Goal: Navigation & Orientation: Find specific page/section

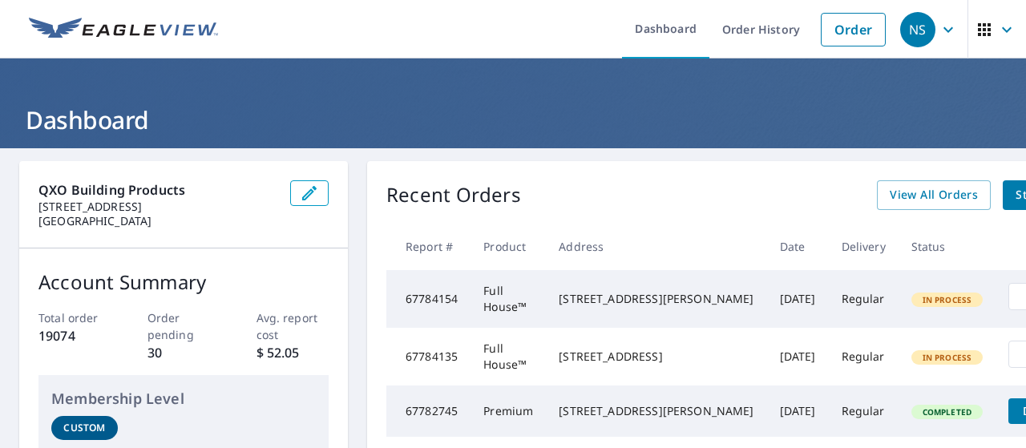
click at [590, 25] on ul "Dashboard Order History Order" at bounding box center [561, 29] width 666 height 58
click at [352, 176] on div "QXO Building products [STREET_ADDRESS] Account Summary Total order 19074 Order …" at bounding box center [512, 378] width 987 height 434
click at [349, 34] on ul "Dashboard Order History Order" at bounding box center [561, 29] width 666 height 58
click at [354, 167] on div "QXO Building products [STREET_ADDRESS] Account Summary Total order 19074 Order …" at bounding box center [512, 378] width 987 height 434
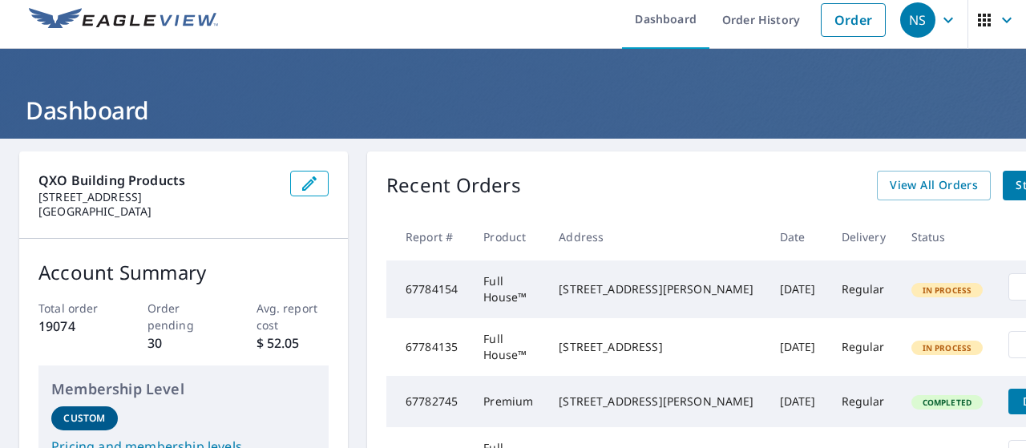
scroll to position [9, 0]
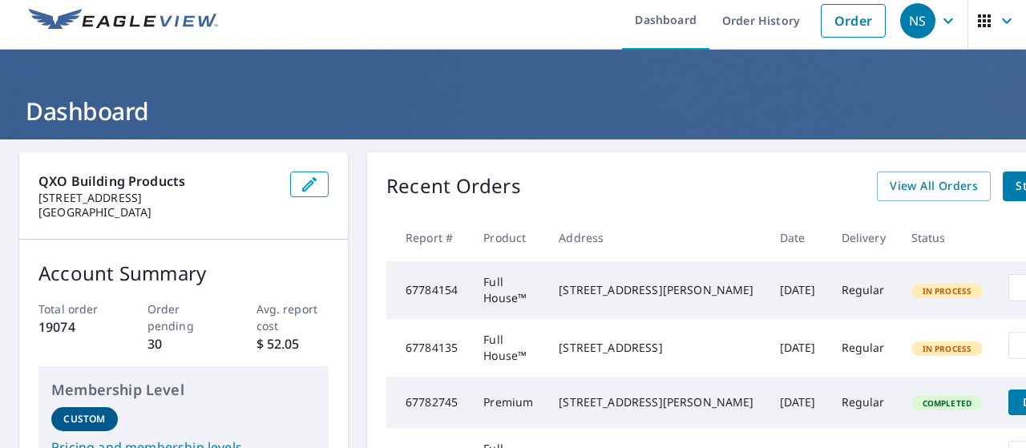
click at [353, 167] on div "QXO Building products [STREET_ADDRESS] Account Summary Total order 19074 Order …" at bounding box center [512, 369] width 987 height 434
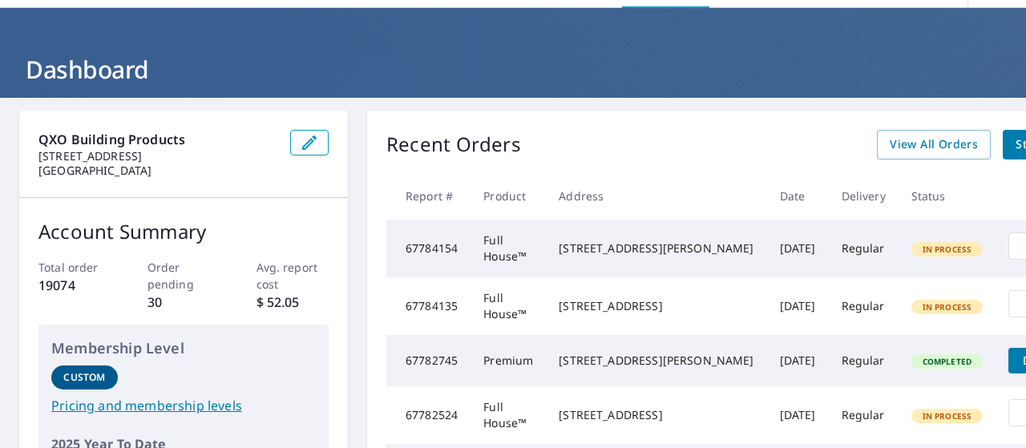
scroll to position [0, 0]
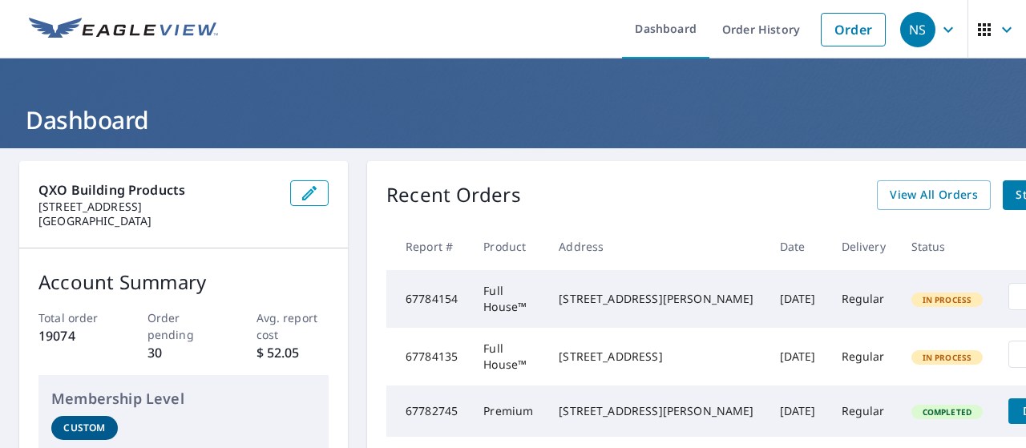
click at [354, 210] on div "QXO Building products [STREET_ADDRESS] Account Summary Total order 19074 Order …" at bounding box center [512, 378] width 987 height 434
click at [351, 210] on div "QXO Building products [STREET_ADDRESS] Account Summary Total order 19074 Order …" at bounding box center [512, 378] width 987 height 434
click at [352, 193] on div "QXO Building products [STREET_ADDRESS] Account Summary Total order 19074 Order …" at bounding box center [512, 378] width 987 height 434
click at [352, 183] on div "QXO Building products [STREET_ADDRESS] Account Summary Total order 19074 Order …" at bounding box center [512, 378] width 987 height 434
click at [353, 179] on div "QXO Building products [STREET_ADDRESS] Account Summary Total order 19074 Order …" at bounding box center [512, 378] width 987 height 434
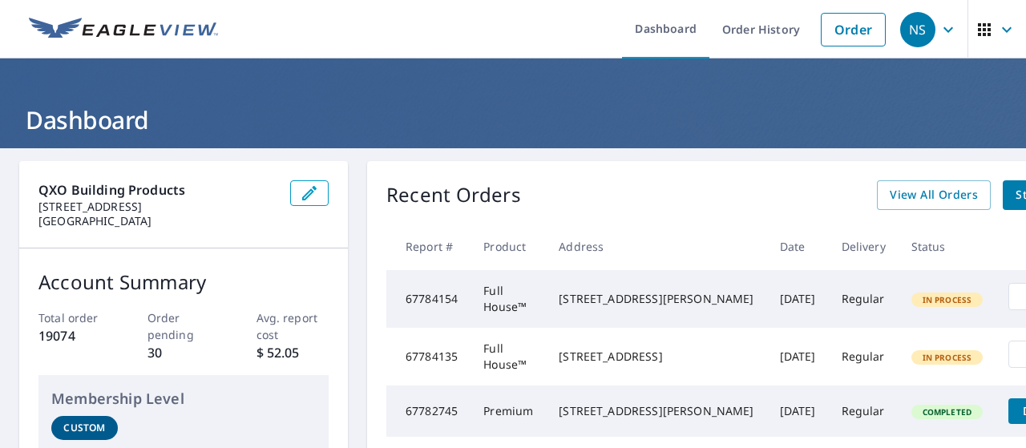
click at [352, 183] on div "QXO Building products [STREET_ADDRESS] Account Summary Total order 19074 Order …" at bounding box center [512, 378] width 987 height 434
click at [356, 195] on div "QXO Building products [STREET_ADDRESS] Account Summary Total order 19074 Order …" at bounding box center [512, 378] width 987 height 434
click at [354, 208] on div "QXO Building products [STREET_ADDRESS] Account Summary Total order 19074 Order …" at bounding box center [512, 378] width 987 height 434
click at [353, 217] on div "QXO Building products [STREET_ADDRESS] Account Summary Total order 19074 Order …" at bounding box center [512, 378] width 987 height 434
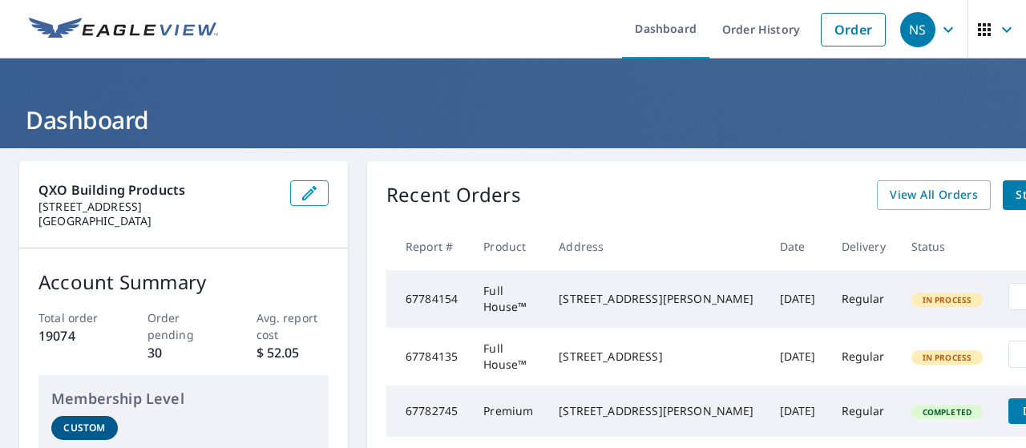
click at [353, 390] on div "QXO Building products [STREET_ADDRESS] Account Summary Total order 19074 Order …" at bounding box center [512, 378] width 987 height 434
click at [353, 185] on div "QXO Building products [STREET_ADDRESS] Account Summary Total order 19074 Order …" at bounding box center [512, 378] width 987 height 434
click at [351, 187] on div "QXO Building products [STREET_ADDRESS] Account Summary Total order 19074 Order …" at bounding box center [512, 378] width 987 height 434
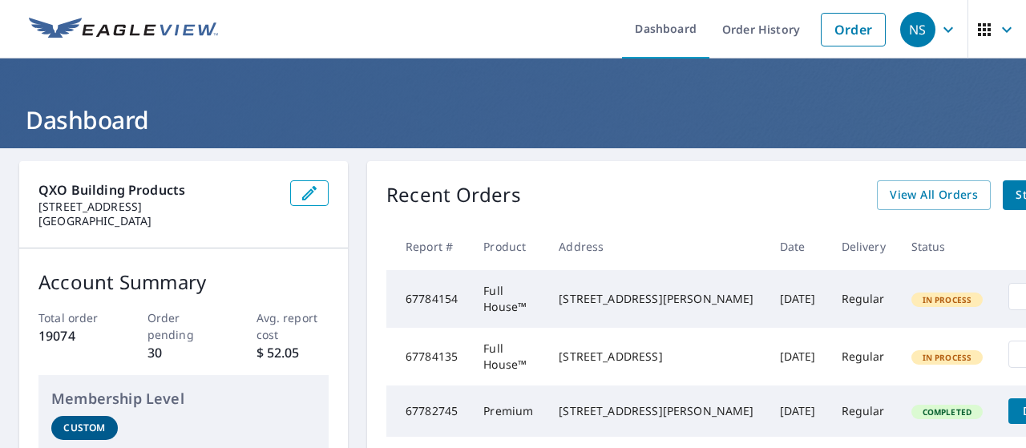
click at [347, 268] on div "Account Summary Total order 19074 Order pending 30 Avg. report cost $ 52.05 Mem…" at bounding box center [183, 421] width 329 height 347
click at [349, 284] on div "QXO Building products [STREET_ADDRESS] Account Summary Total order 19074 Order …" at bounding box center [512, 378] width 987 height 434
click at [350, 310] on div "QXO Building products [STREET_ADDRESS] Account Summary Total order 19074 Order …" at bounding box center [512, 378] width 987 height 434
click at [353, 382] on div "QXO Building products [STREET_ADDRESS] Account Summary Total order 19074 Order …" at bounding box center [512, 378] width 987 height 434
click at [351, 188] on div "QXO Building products [STREET_ADDRESS] Account Summary Total order 19074 Order …" at bounding box center [512, 378] width 987 height 434
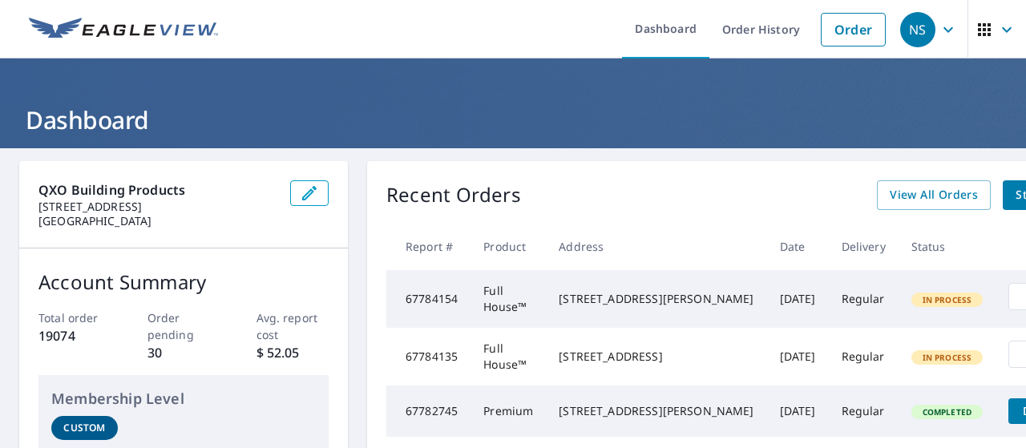
click at [351, 188] on div "QXO Building products [STREET_ADDRESS] Account Summary Total order 19074 Order …" at bounding box center [512, 378] width 987 height 434
click at [353, 188] on div "QXO Building products [STREET_ADDRESS] Account Summary Total order 19074 Order …" at bounding box center [512, 378] width 987 height 434
click at [352, 166] on div "QXO Building products [STREET_ADDRESS] Account Summary Total order 19074 Order …" at bounding box center [512, 378] width 987 height 434
click at [569, 64] on header "Dashboard" at bounding box center [513, 103] width 1026 height 90
click at [540, 39] on ul "Dashboard Order History Order" at bounding box center [561, 29] width 666 height 58
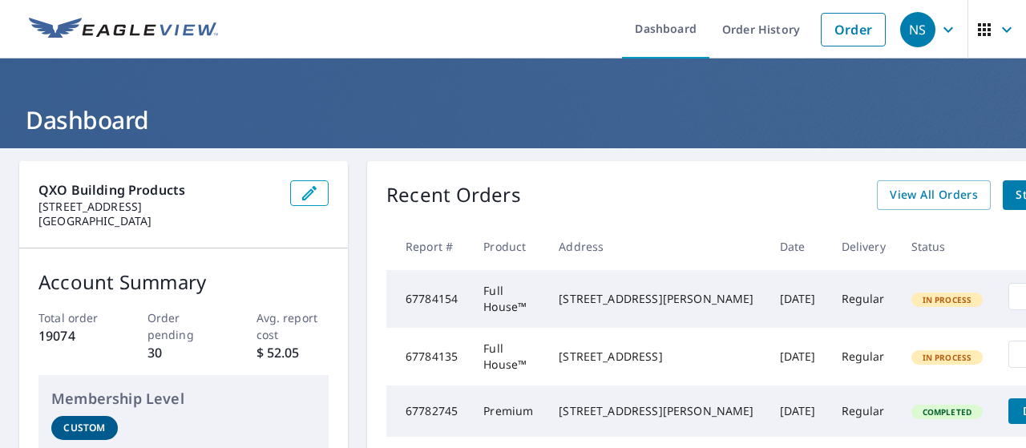
click at [506, 71] on header "Dashboard" at bounding box center [513, 103] width 1026 height 90
click at [489, 47] on ul "Dashboard Order History Order" at bounding box center [561, 29] width 666 height 58
click at [462, 78] on header "Dashboard" at bounding box center [513, 103] width 1026 height 90
